Goal: Information Seeking & Learning: Learn about a topic

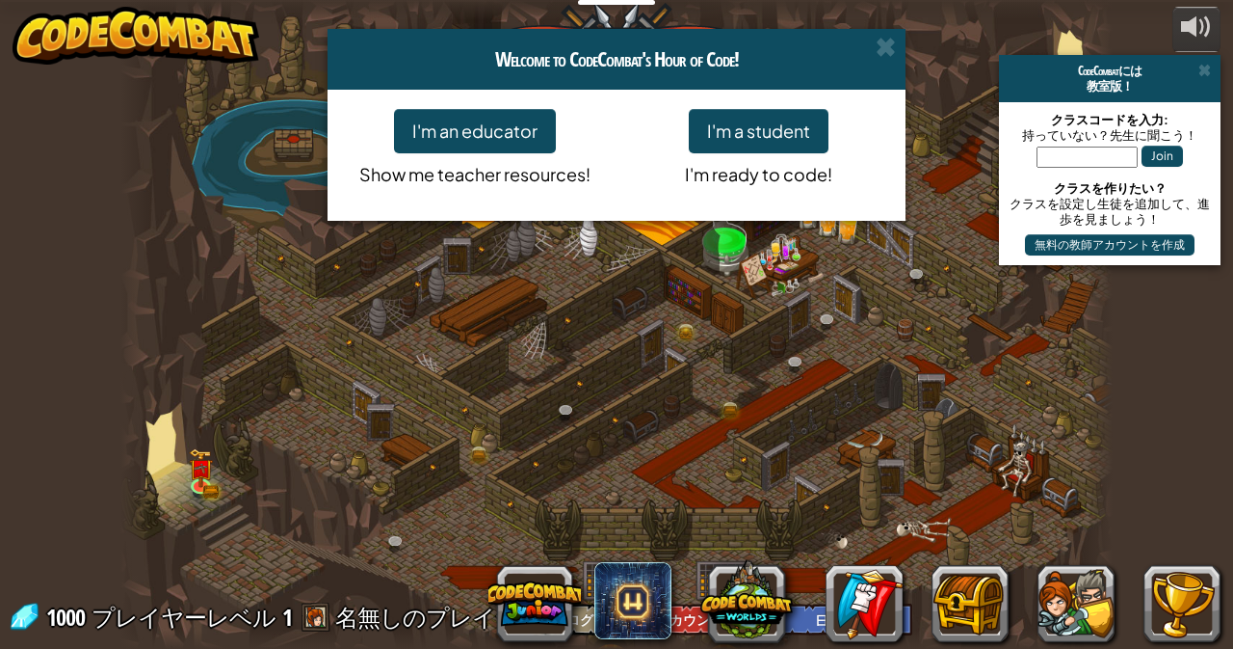
select select "ja"
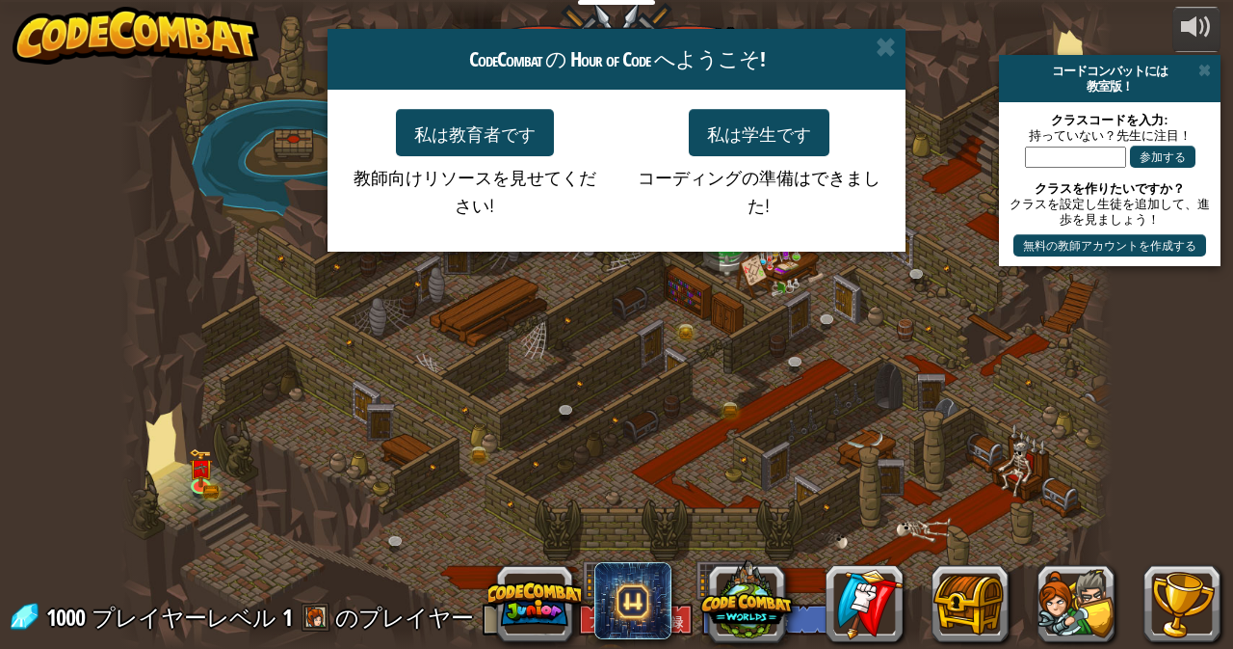
click at [888, 42] on span at bounding box center [886, 47] width 20 height 20
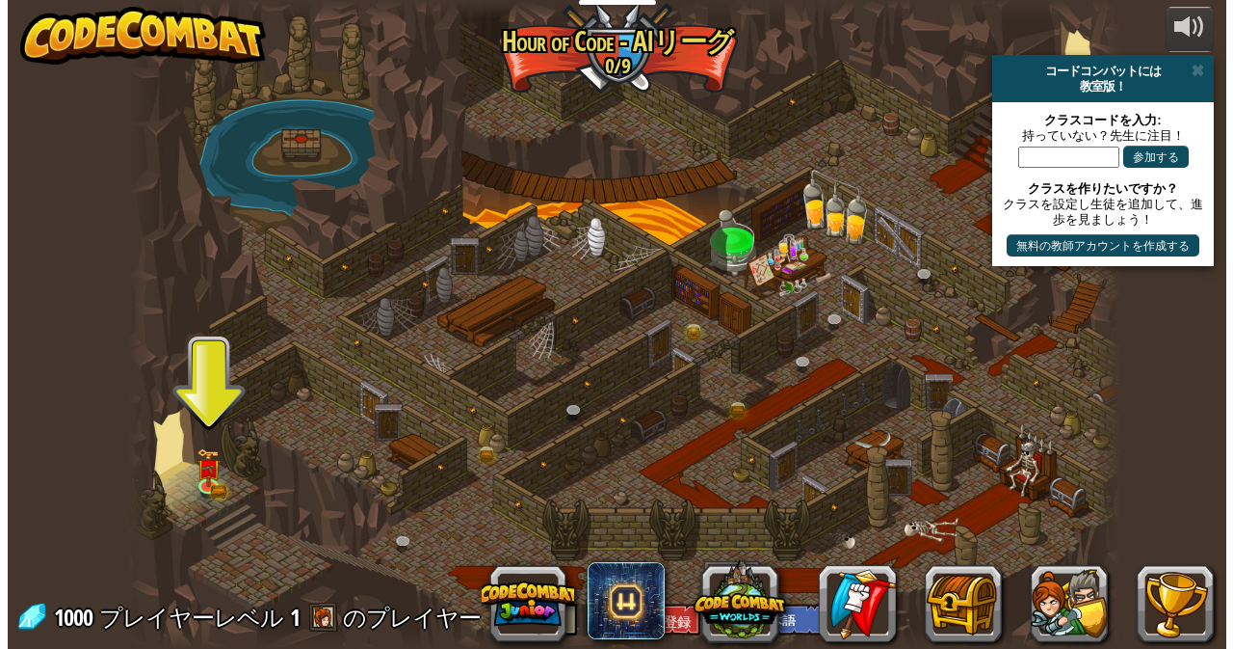
scroll to position [1, 0]
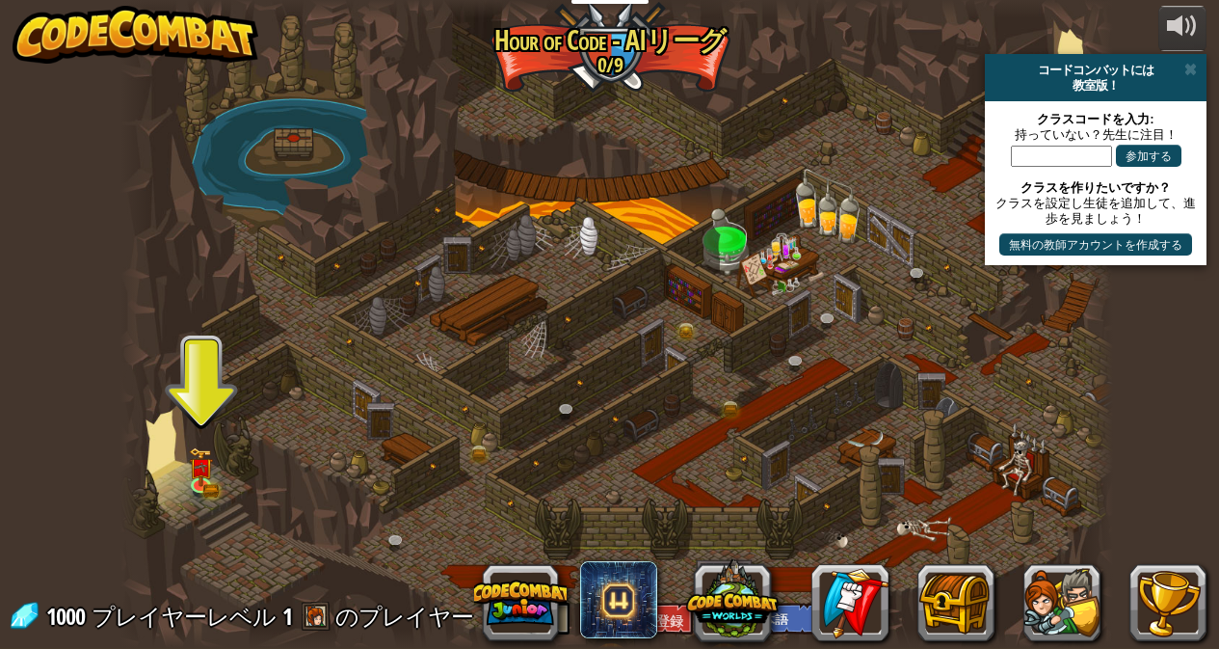
click at [198, 472] on img at bounding box center [201, 467] width 14 height 11
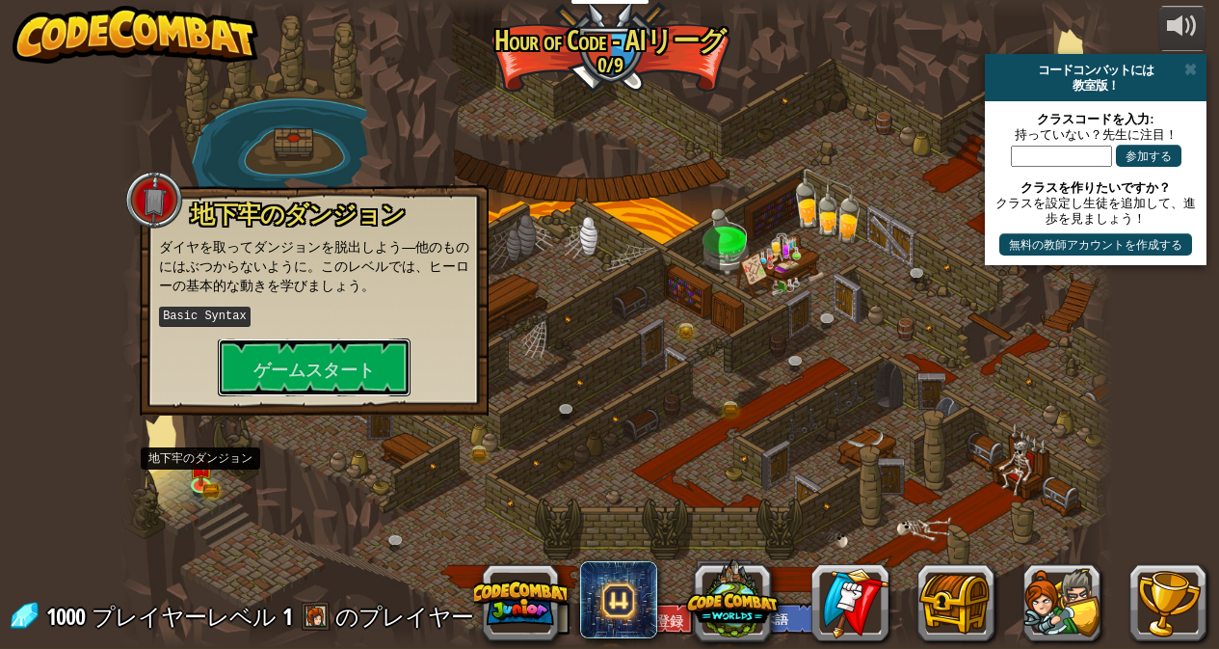
click at [279, 367] on font "ゲームスタート" at bounding box center [313, 369] width 121 height 24
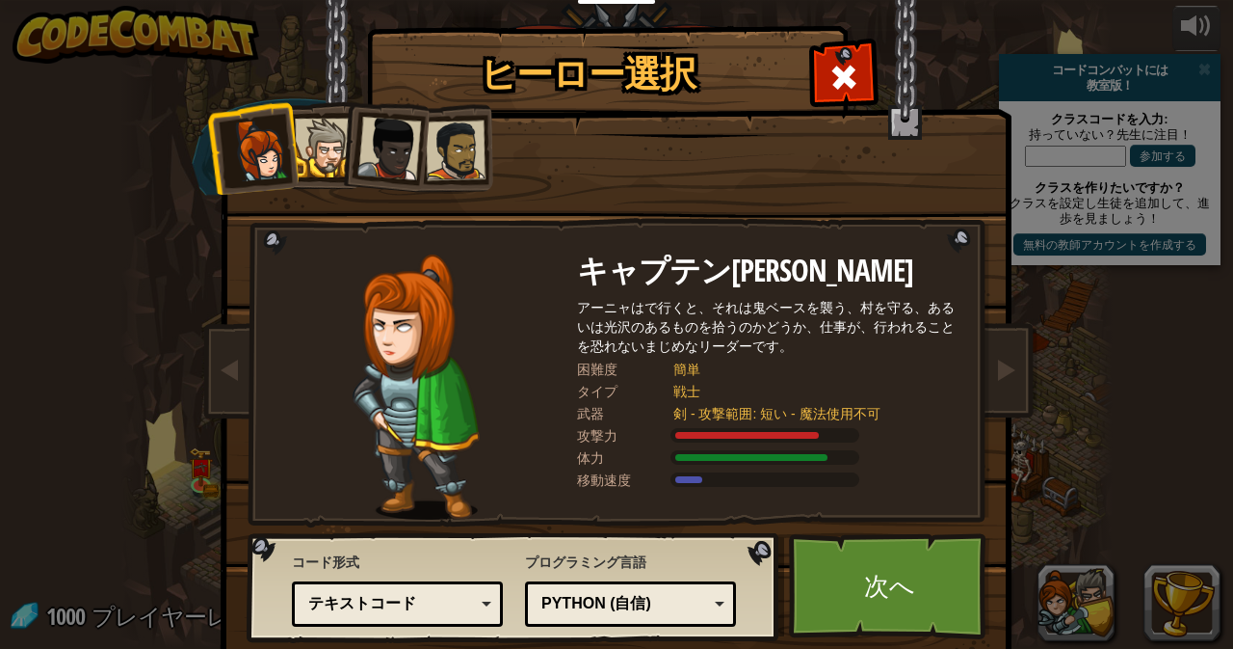
click at [929, 586] on link "次へ" at bounding box center [889, 586] width 201 height 106
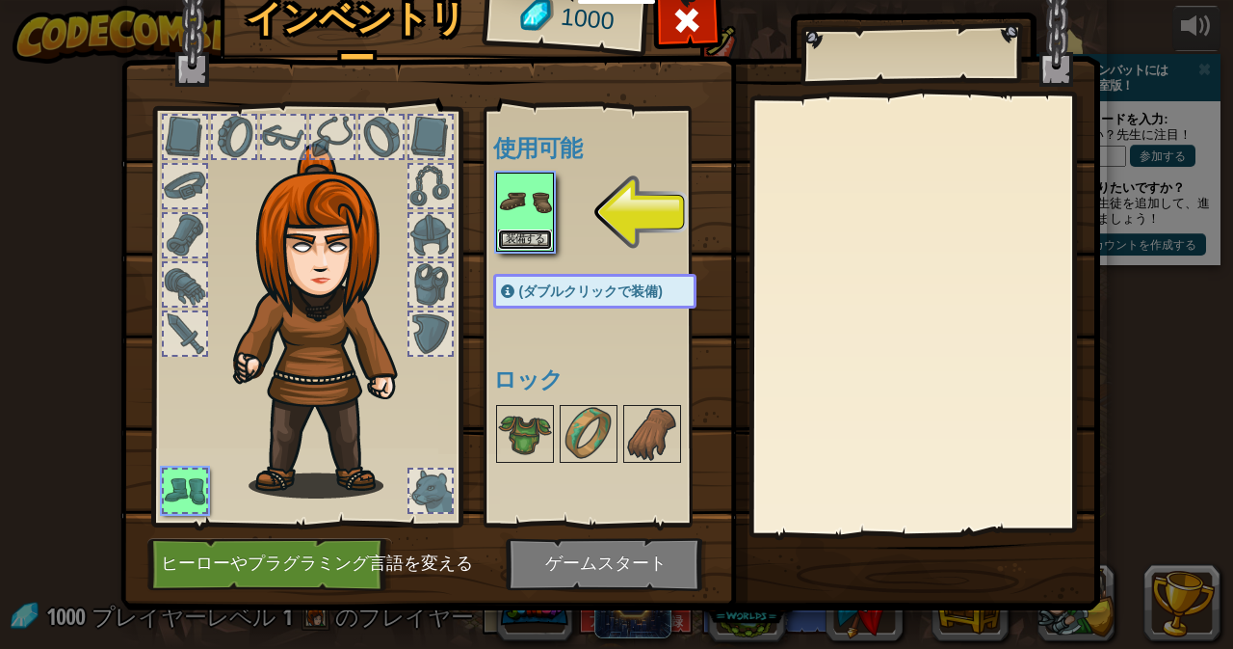
click at [514, 233] on font "装備する" at bounding box center [525, 239] width 39 height 12
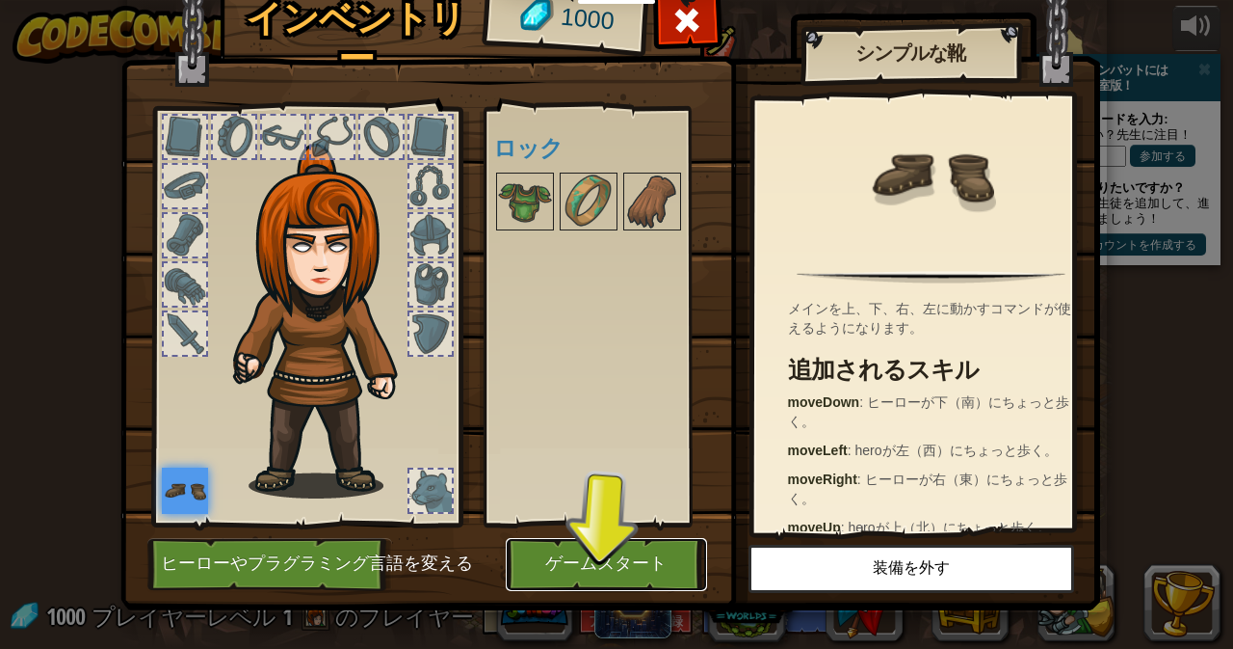
click at [628, 575] on button "ゲームスタート" at bounding box center [606, 564] width 201 height 53
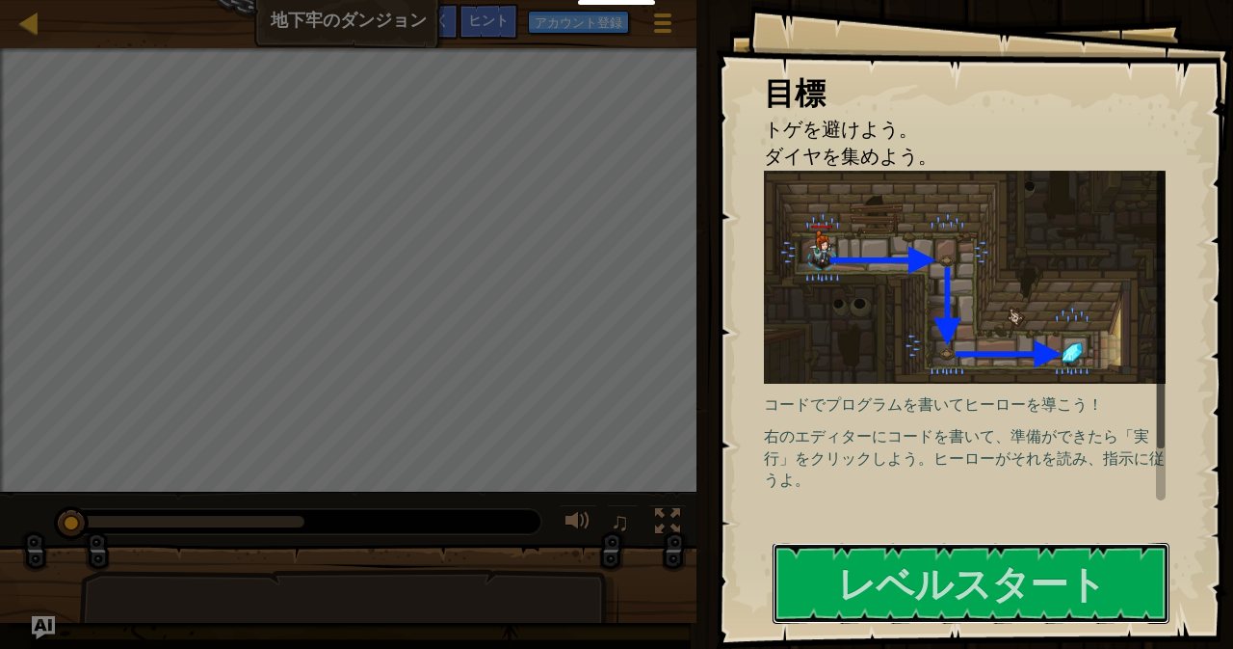
click at [1049, 583] on font "レベルスタート" at bounding box center [971, 582] width 269 height 52
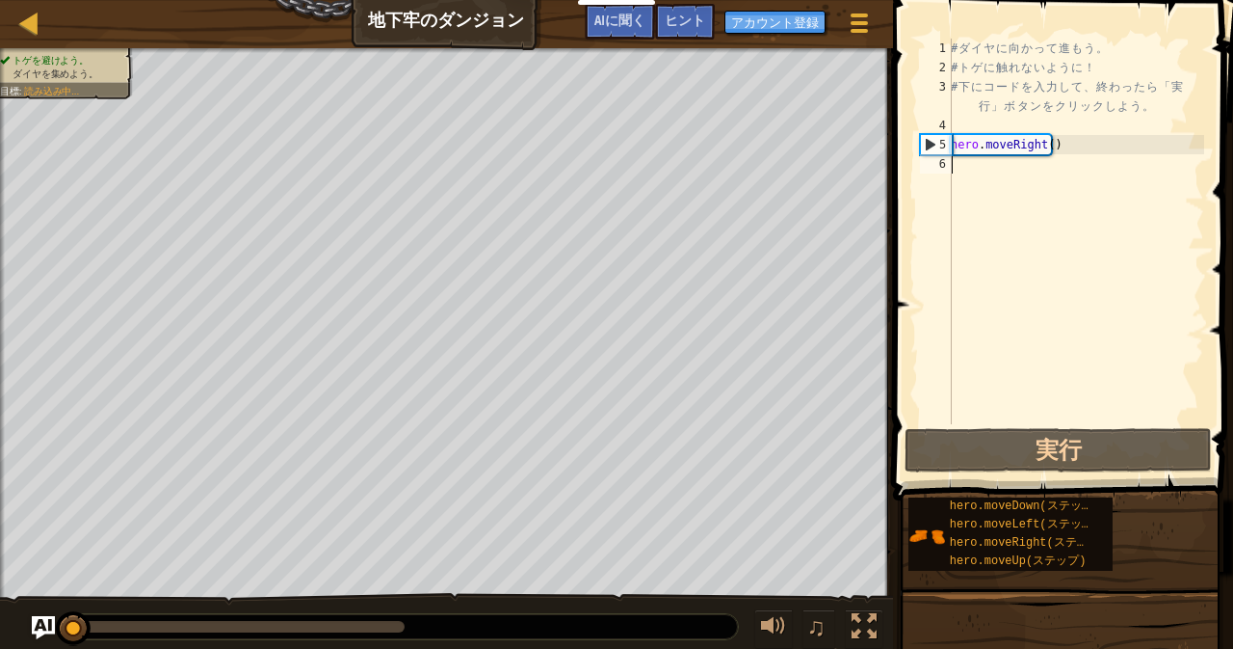
scroll to position [9, 0]
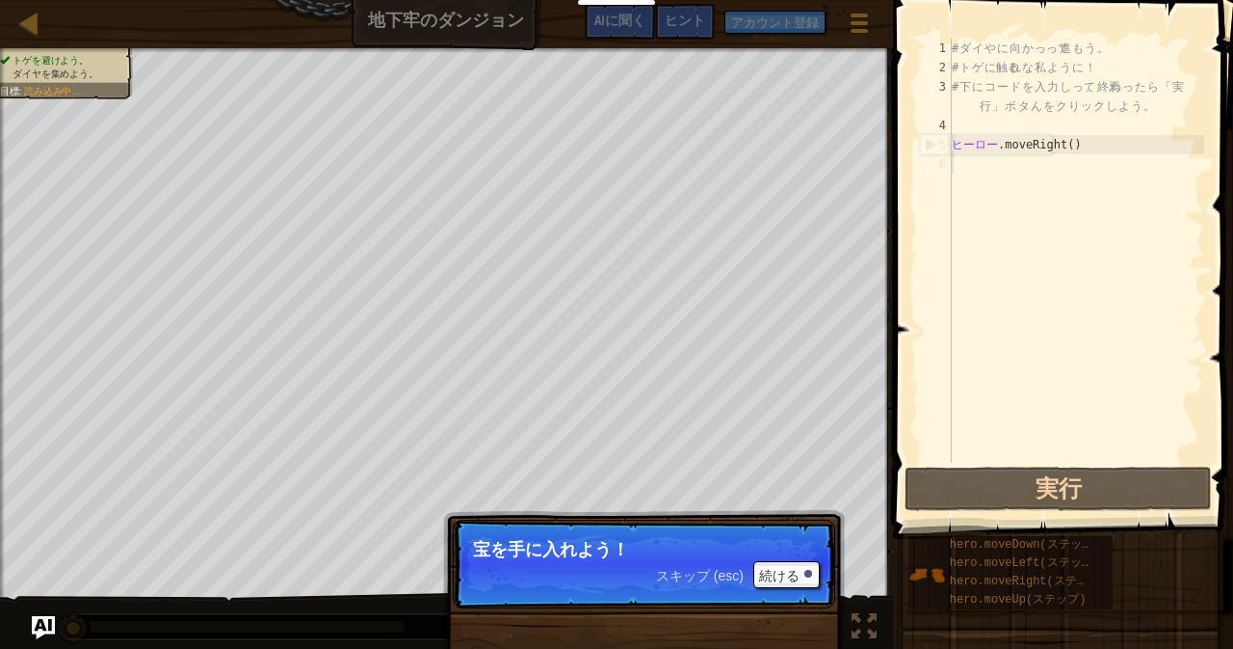
click at [682, 582] on font "スキップ (esc)" at bounding box center [700, 575] width 88 height 15
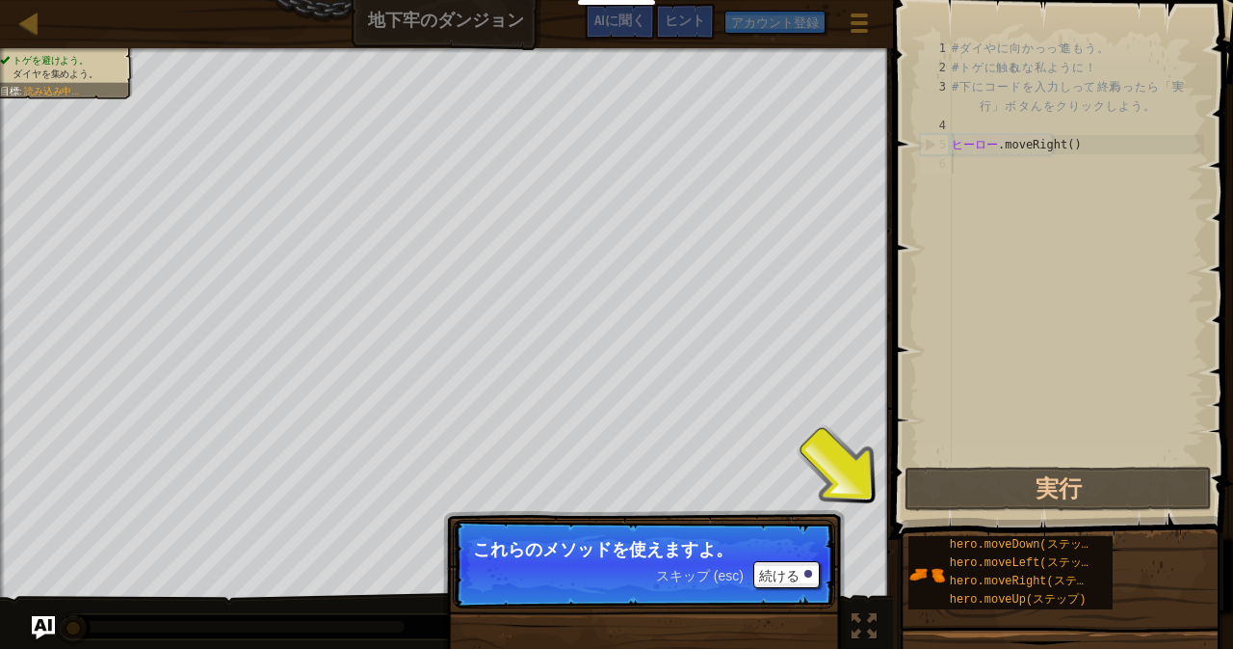
click at [965, 575] on font "hero.moveRight(ステップ)" at bounding box center [1028, 580] width 157 height 13
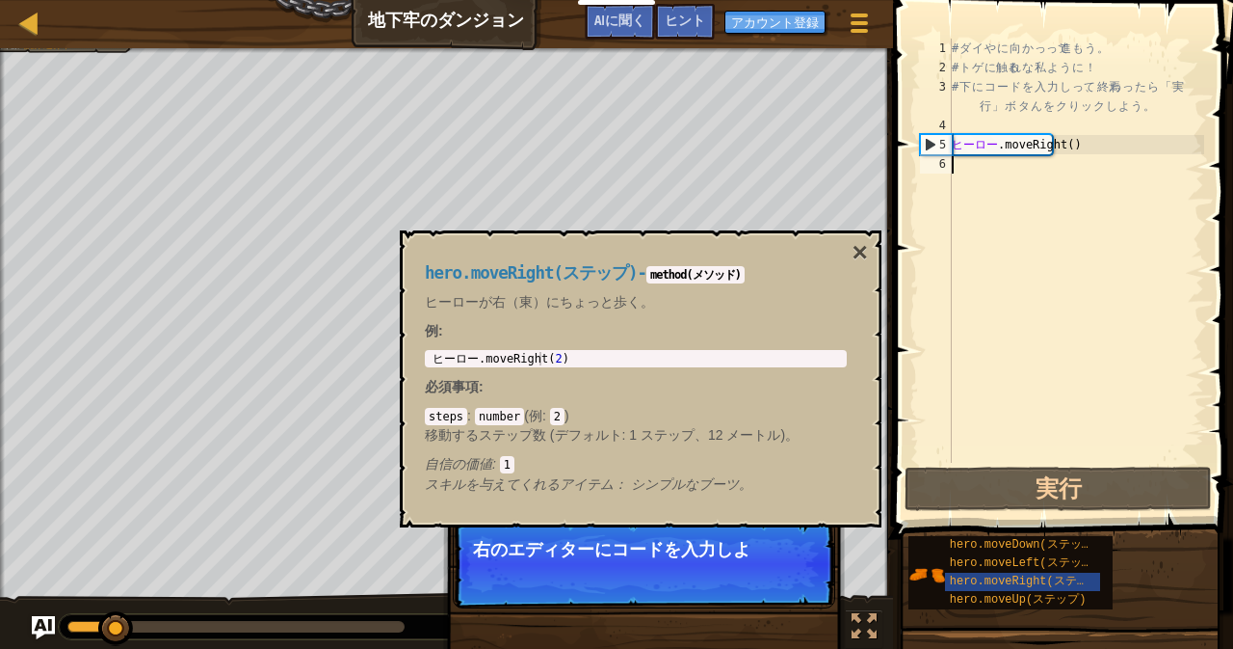
click at [861, 258] on font "×" at bounding box center [860, 252] width 15 height 30
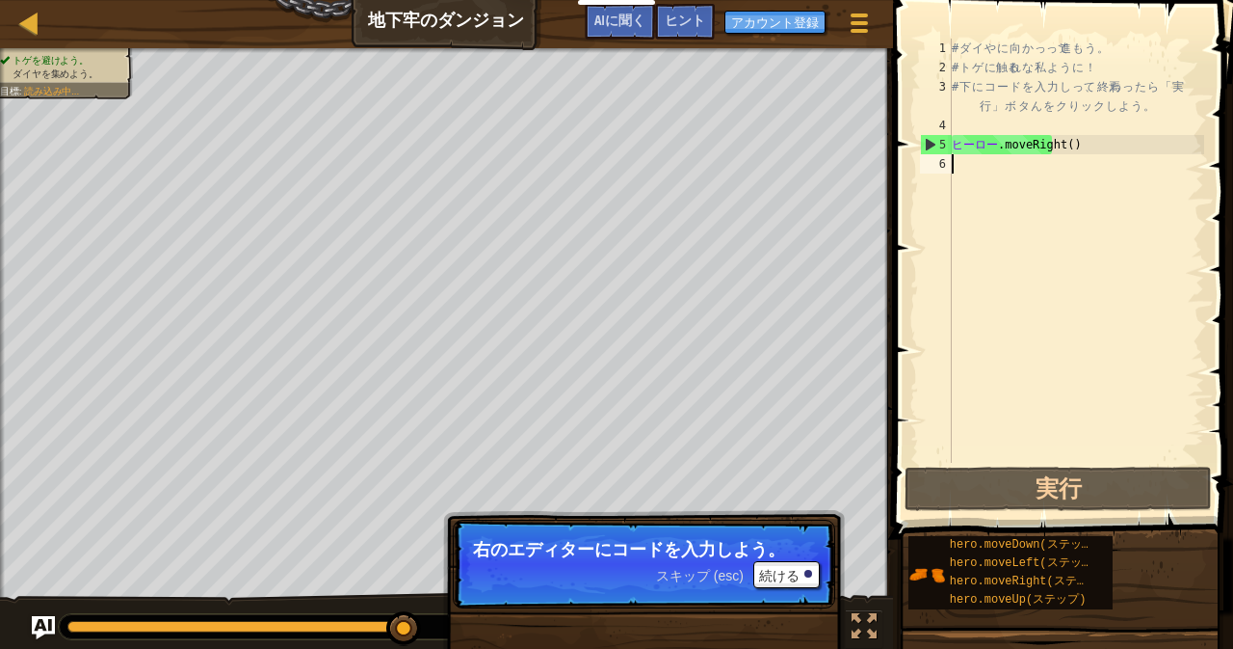
click at [695, 577] on font "スキップ (esc)" at bounding box center [700, 575] width 88 height 15
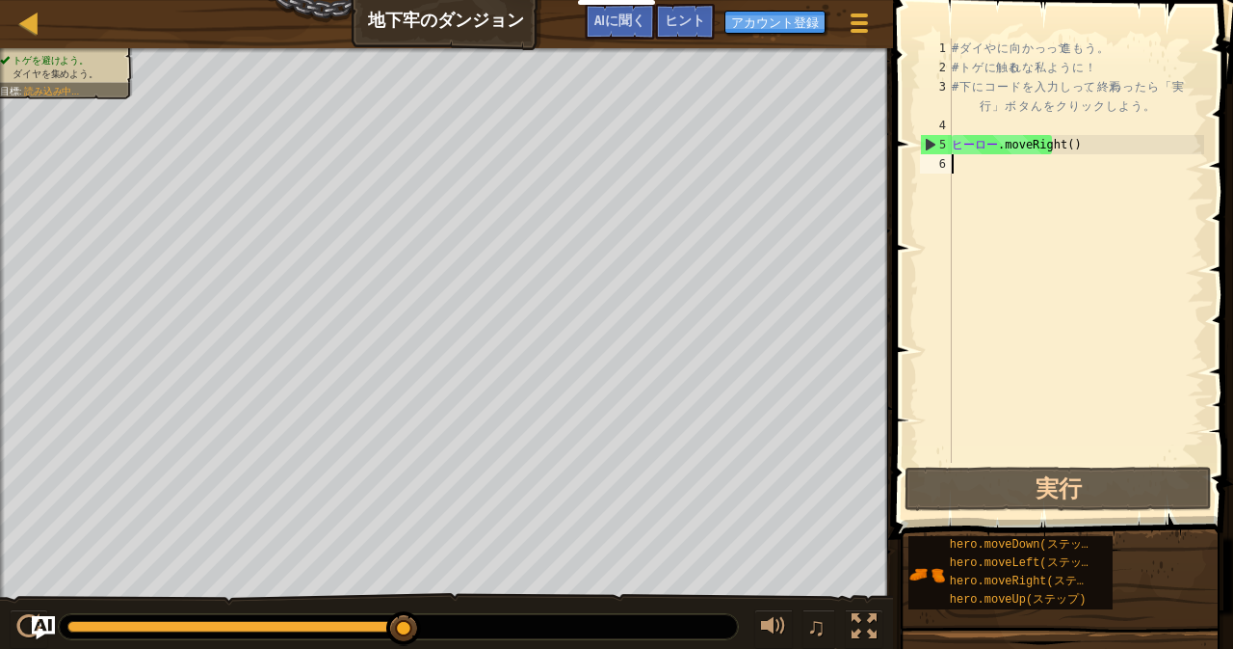
click at [1056, 45] on div "# ダ イ や に 向 か っ って 進 も う 。 # ト ゲ に 触る れ な 私 よ う に ！ # 下 に コ ー ド を 入 力 し って 、 終焉…" at bounding box center [1076, 270] width 256 height 463
type textarea "# ダイヤに向かって進もう。"
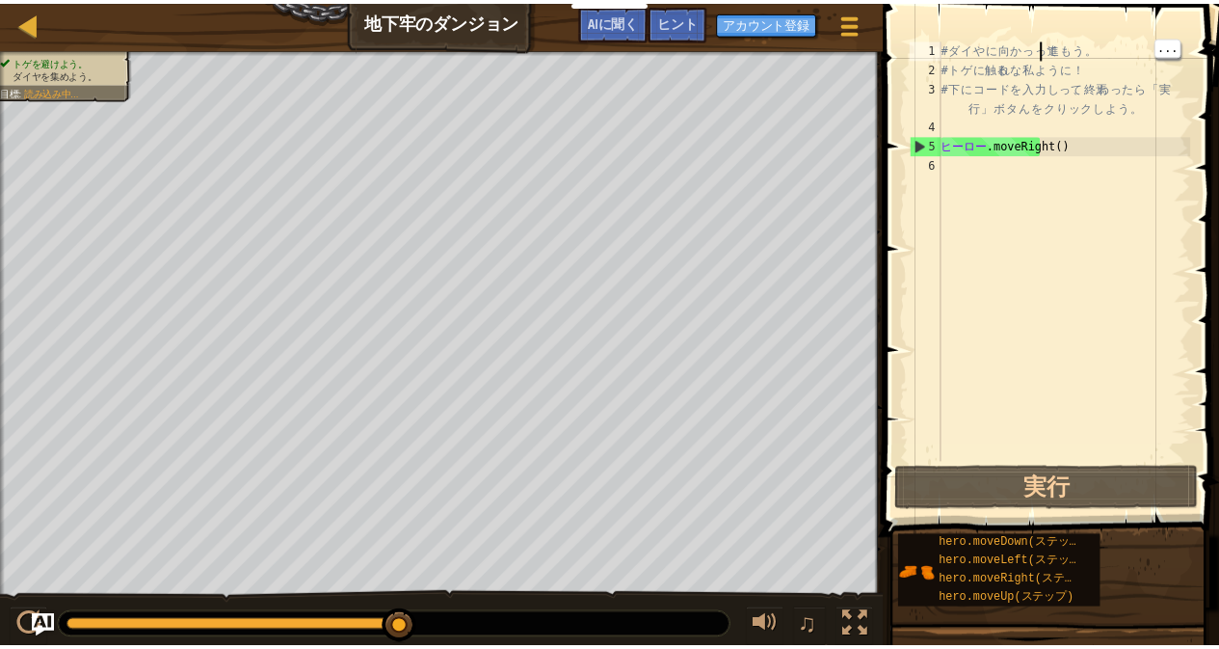
scroll to position [9, 8]
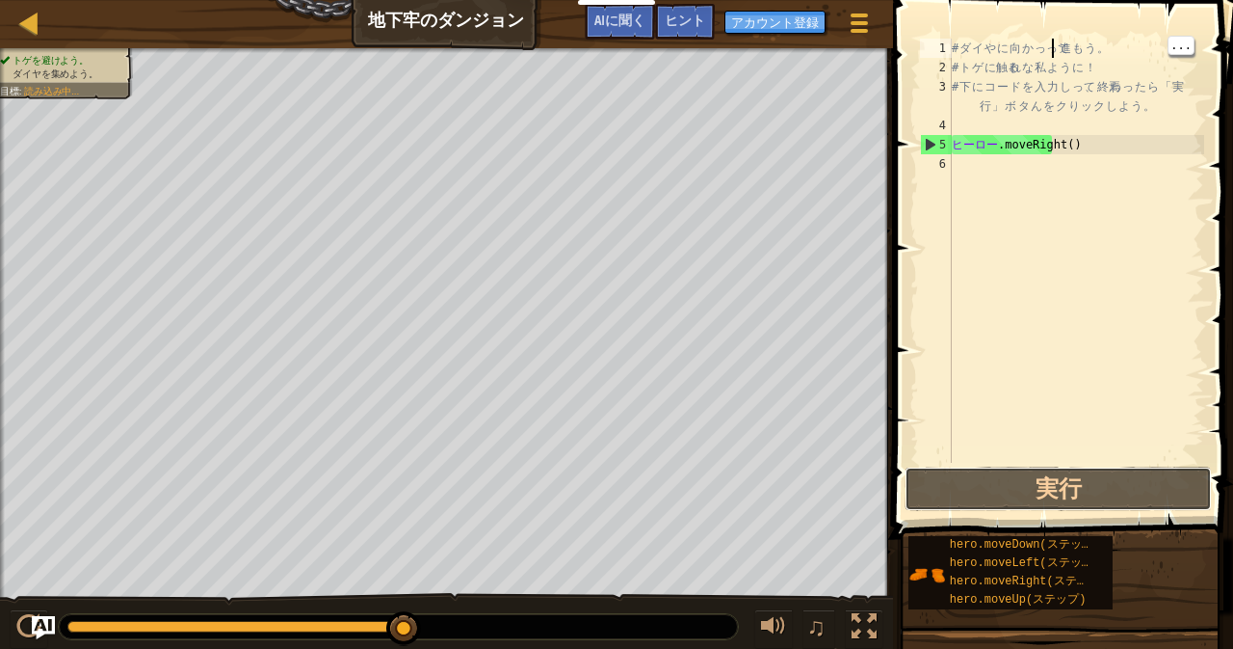
click at [1085, 489] on button "実行" at bounding box center [1058, 488] width 307 height 44
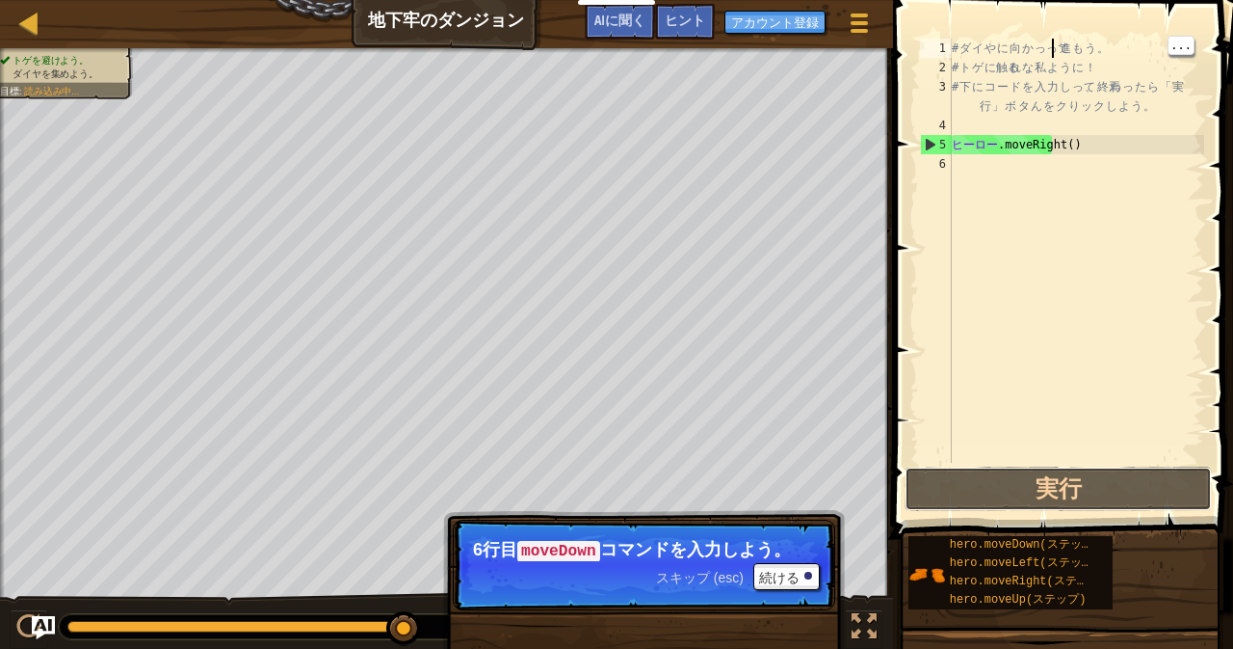
click at [1080, 503] on button "実行" at bounding box center [1058, 488] width 307 height 44
click at [60, 81] on div "トゲを避けよう。 ダイヤを集めよう。 目標 : 読み込み中..." at bounding box center [55, 68] width 155 height 64
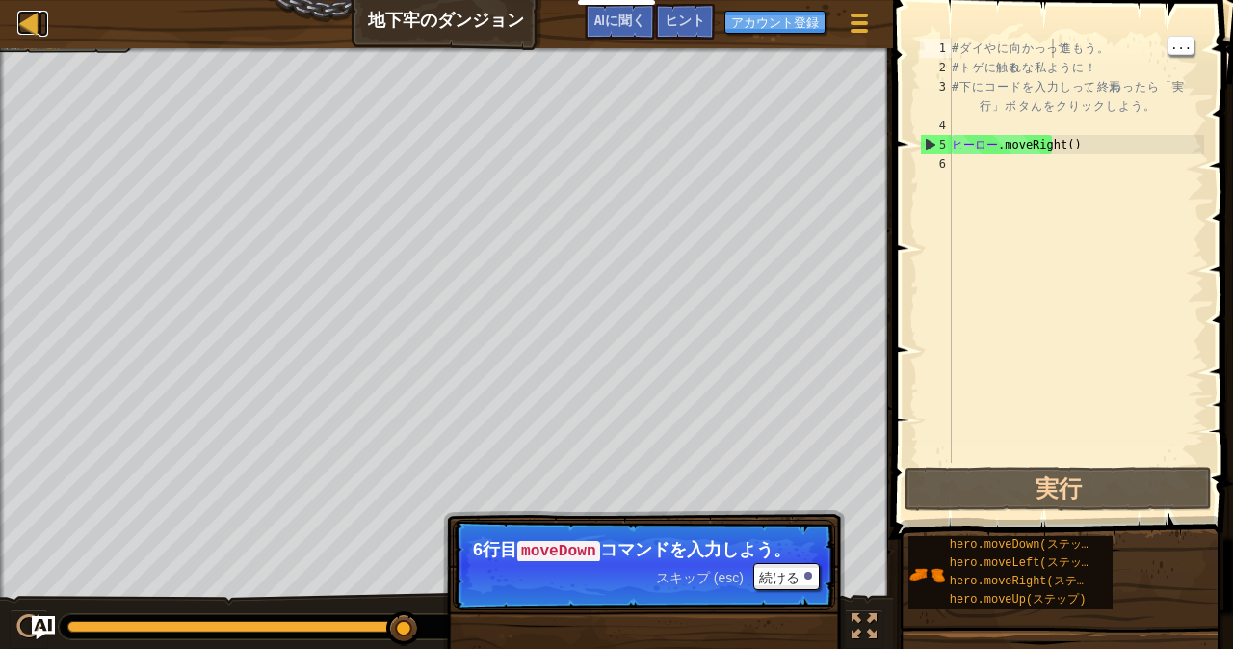
click at [27, 21] on div at bounding box center [29, 23] width 24 height 24
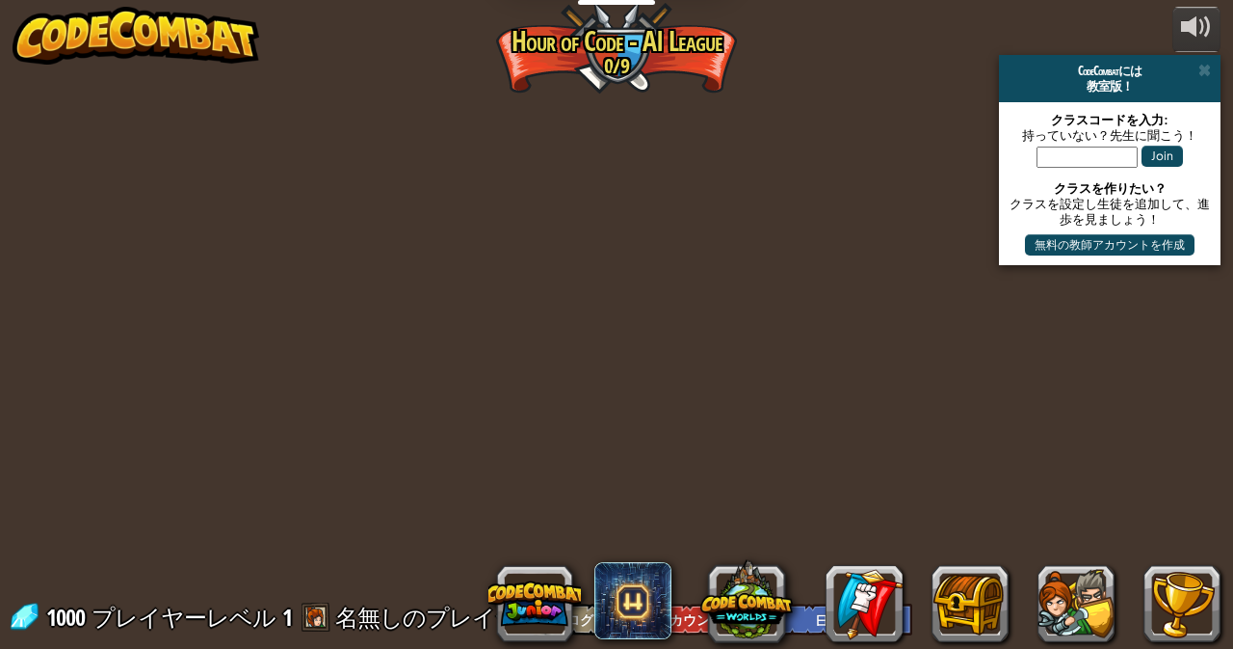
select select "ja"
